Goal: Check status: Check status

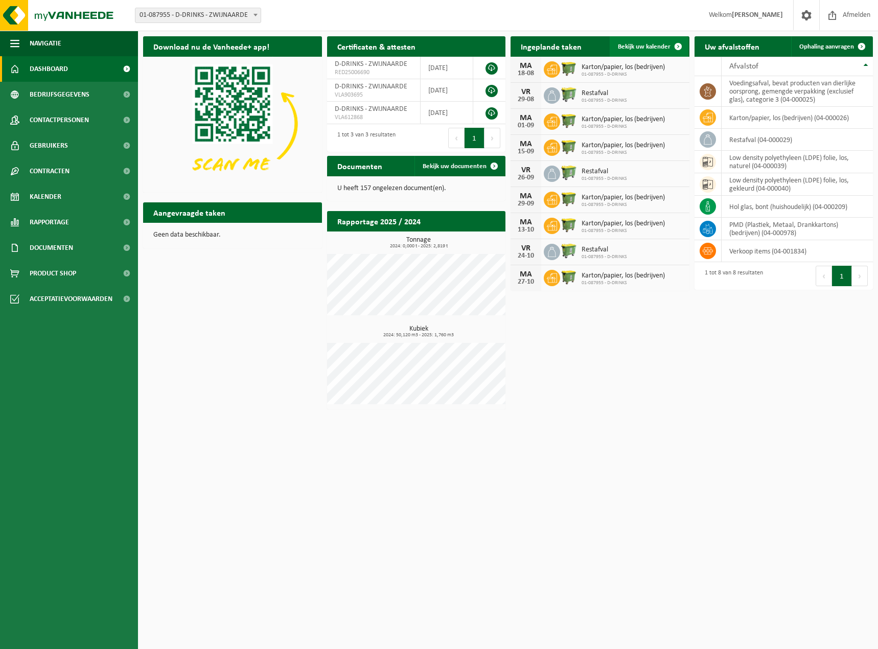
click at [677, 43] on span at bounding box center [678, 46] width 20 height 20
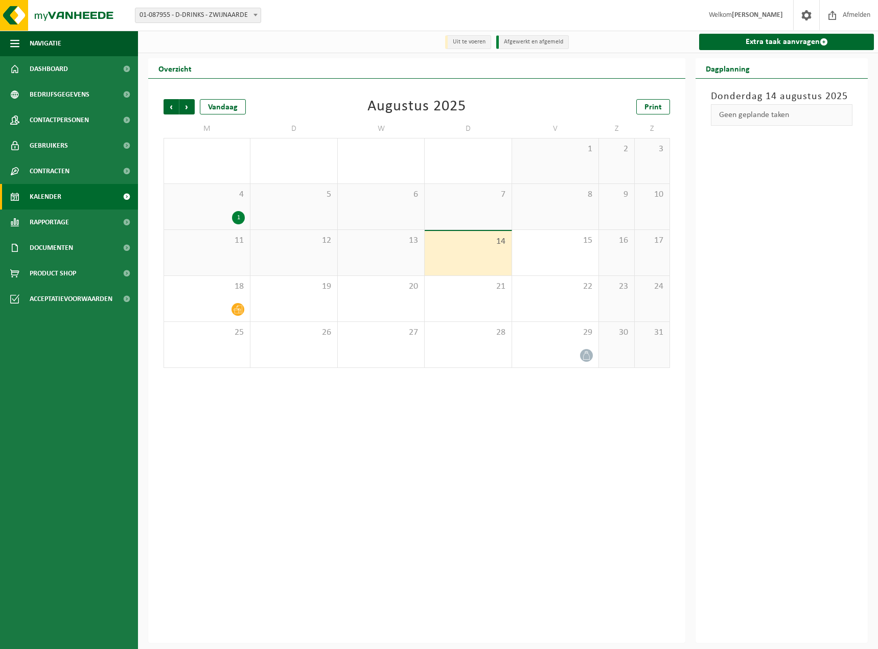
click at [174, 99] on div "Vorige Volgende Vandaag [DATE] Print M D W D V Z Z 28 29 30 31 1 2 3 4 1 5 6 7 …" at bounding box center [416, 233] width 517 height 289
click at [167, 107] on span "Vorige" at bounding box center [171, 106] width 15 height 15
click at [541, 169] on div "1" at bounding box center [555, 171] width 76 height 13
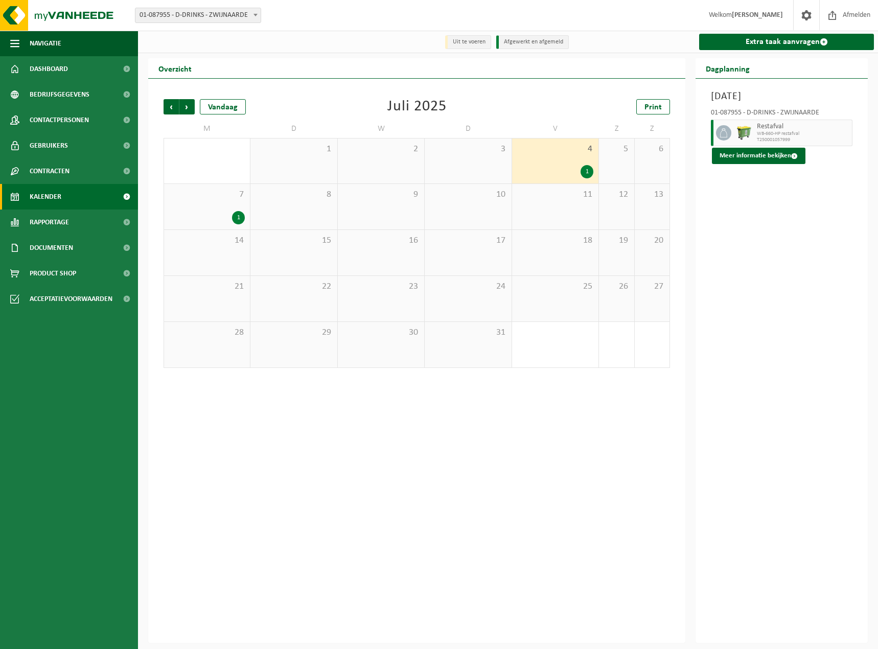
click at [186, 202] on div "7 1" at bounding box center [207, 206] width 86 height 45
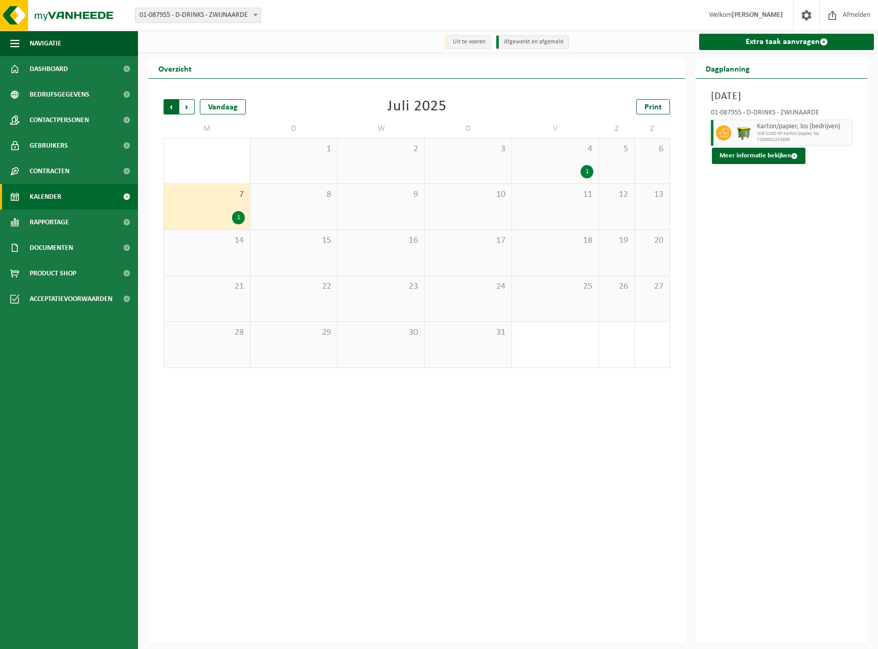
click at [192, 108] on span "Volgende" at bounding box center [186, 106] width 15 height 15
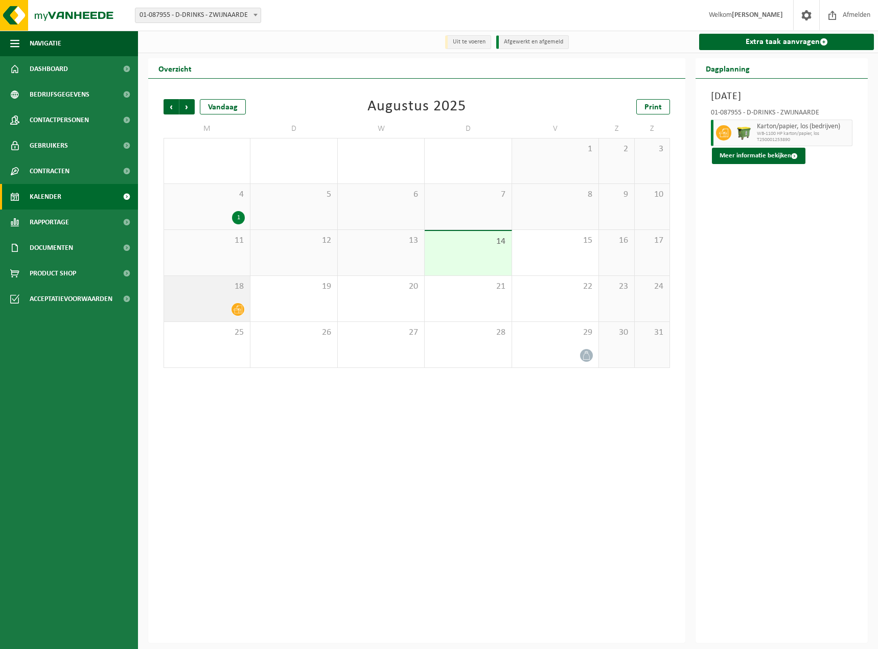
click at [196, 315] on div at bounding box center [207, 310] width 76 height 14
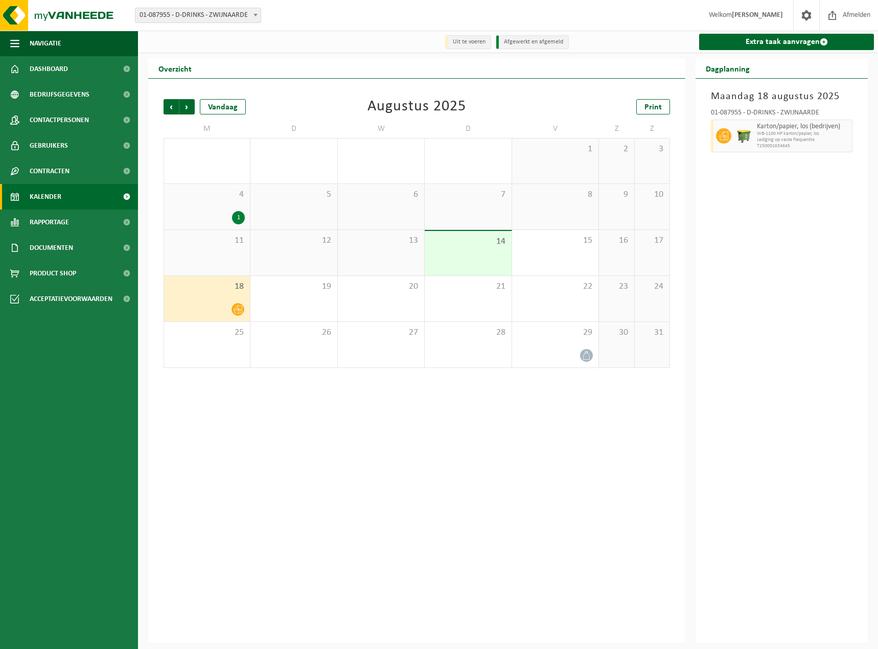
click at [832, 143] on span "Lediging op vaste frequentie" at bounding box center [803, 140] width 93 height 6
click at [719, 138] on span at bounding box center [723, 135] width 15 height 15
click at [712, 140] on div at bounding box center [722, 136] width 23 height 33
drag, startPoint x: 726, startPoint y: 142, endPoint x: 747, endPoint y: 136, distance: 22.2
click at [727, 142] on span at bounding box center [723, 135] width 15 height 15
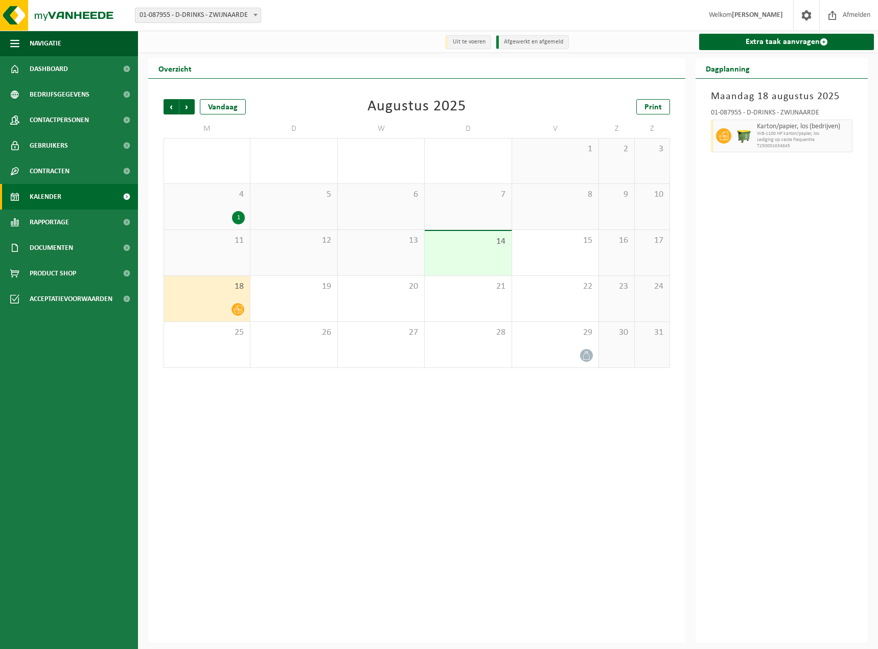
click at [780, 130] on span "Karton/papier, los (bedrijven)" at bounding box center [803, 127] width 93 height 8
click at [787, 144] on span "T250001634645" at bounding box center [803, 146] width 93 height 6
click at [716, 136] on div at bounding box center [722, 136] width 23 height 33
drag, startPoint x: 806, startPoint y: 139, endPoint x: 826, endPoint y: 139, distance: 21.0
click at [807, 139] on span "Lediging op vaste frequentie" at bounding box center [803, 140] width 93 height 6
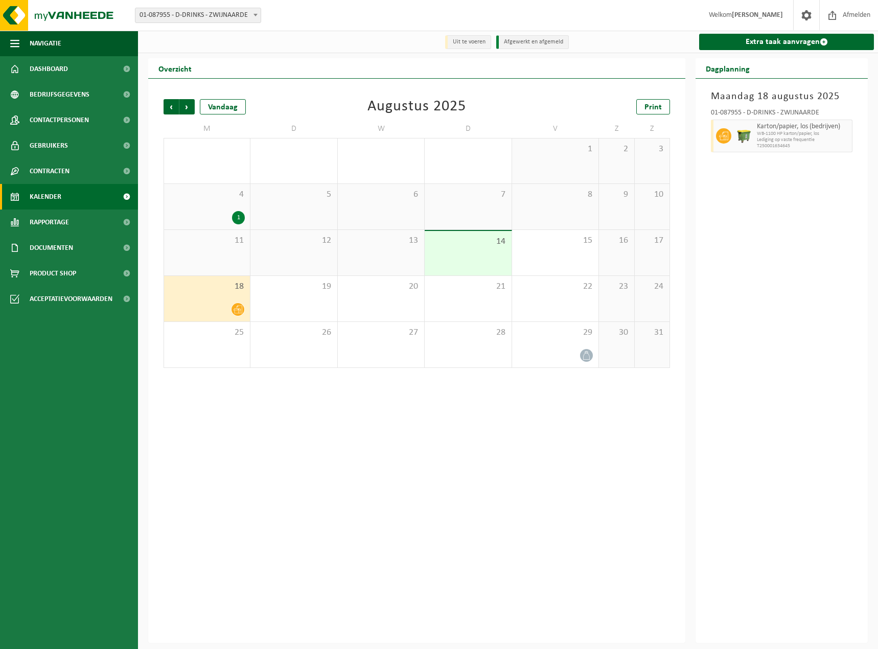
click at [847, 132] on span "WB-1100 HP karton/papier, los" at bounding box center [803, 134] width 93 height 6
click at [847, 133] on span "WB-1100 HP karton/papier, los" at bounding box center [803, 134] width 93 height 6
click at [853, 136] on div "01-087955 - D-DRINKS - ZWIJNAARDE Karton/papier, los (bedrijven) WB-1100 HP kar…" at bounding box center [782, 129] width 152 height 50
click at [766, 414] on div "[DATE] 01-087955 - D-DRINKS - ZWIJNAARDE Karton/papier, los (bedrijven) WB-1100…" at bounding box center [782, 361] width 172 height 564
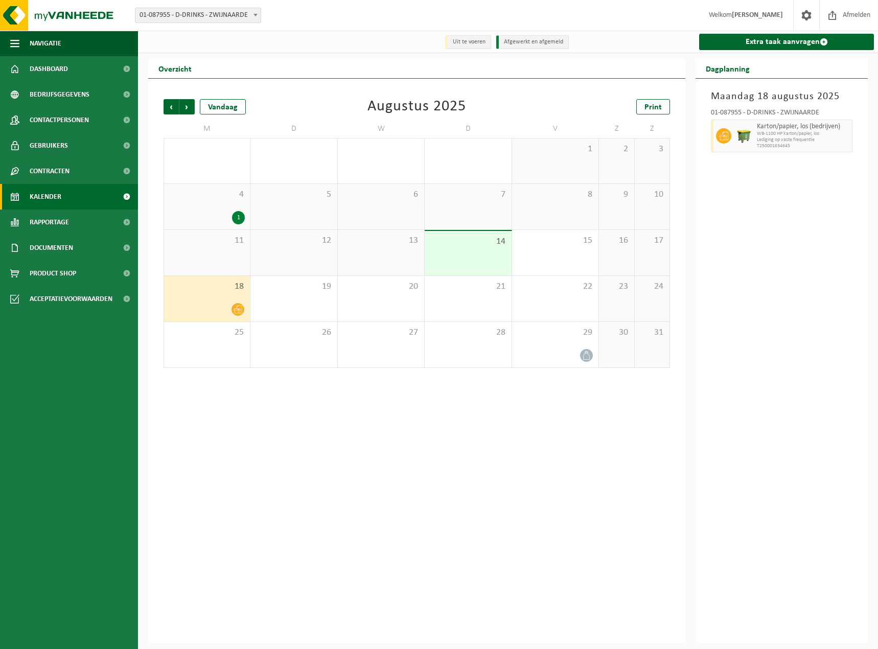
click at [596, 532] on div "Vorige Volgende Vandaag [DATE] Print M D W D V Z Z 28 29 30 31 1 2 3 4 1 5 6 7 …" at bounding box center [416, 361] width 537 height 564
click at [763, 232] on div "[DATE] 01-087955 - D-DRINKS - ZWIJNAARDE Karton/papier, los (bedrijven) WB-1100…" at bounding box center [782, 361] width 172 height 564
click at [844, 139] on span "Lediging op vaste frequentie" at bounding box center [803, 140] width 93 height 6
click at [846, 132] on span "WB-1100 HP karton/papier, los" at bounding box center [803, 134] width 93 height 6
click at [724, 277] on div "[DATE] 01-087955 - D-DRINKS - ZWIJNAARDE Karton/papier, los (bedrijven) WB-1100…" at bounding box center [782, 361] width 172 height 564
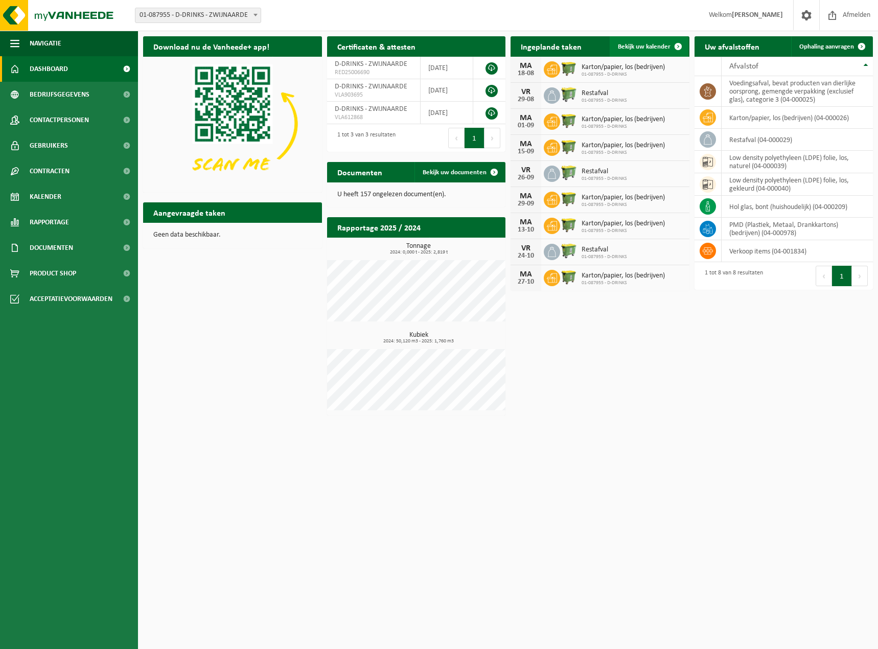
click at [665, 51] on link "Bekijk uw kalender" at bounding box center [649, 46] width 79 height 20
